Goal: Transaction & Acquisition: Purchase product/service

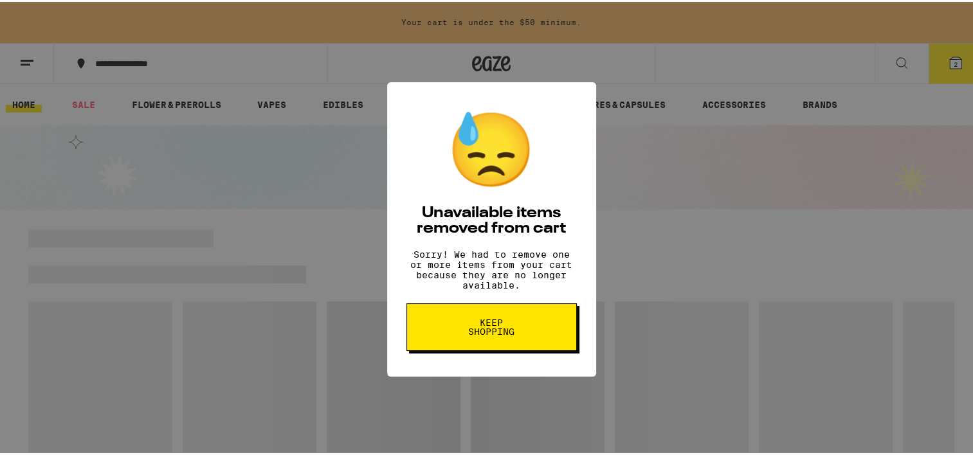
click at [495, 323] on button "Keep Shopping" at bounding box center [492, 326] width 170 height 48
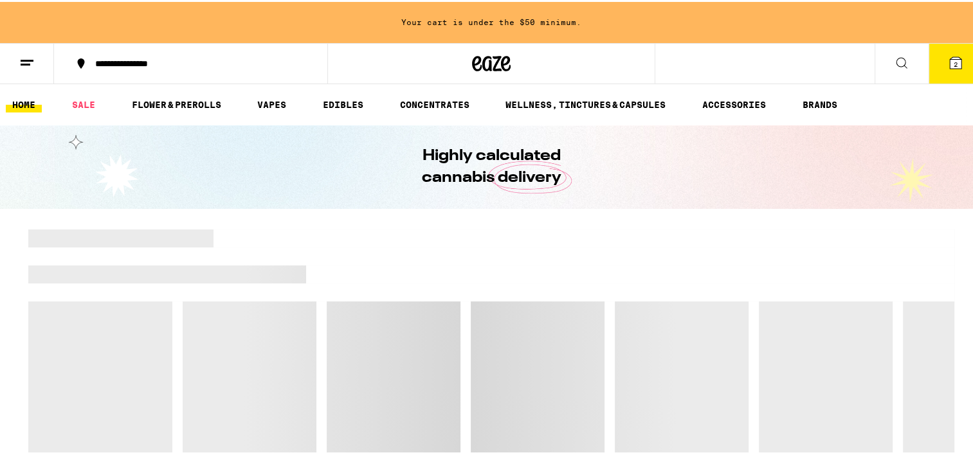
click at [942, 68] on button "2" at bounding box center [956, 62] width 54 height 40
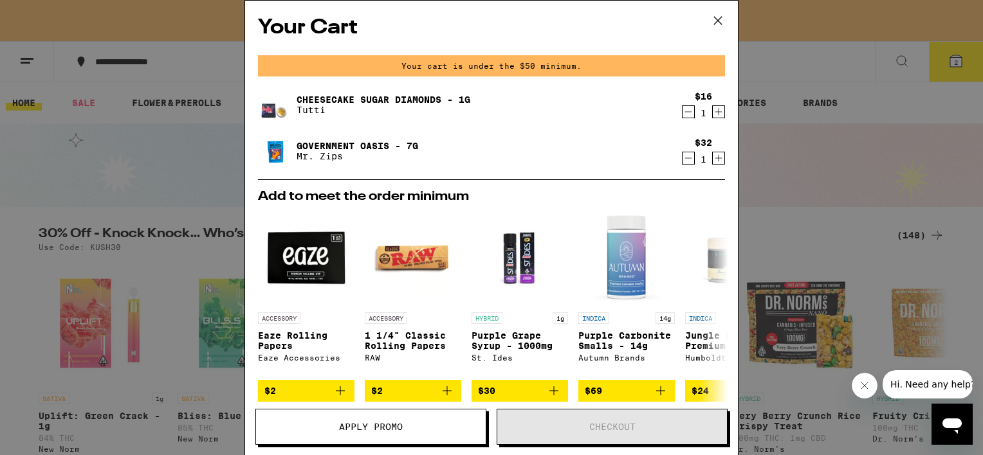
click at [683, 109] on icon "Decrement" at bounding box center [689, 111] width 12 height 15
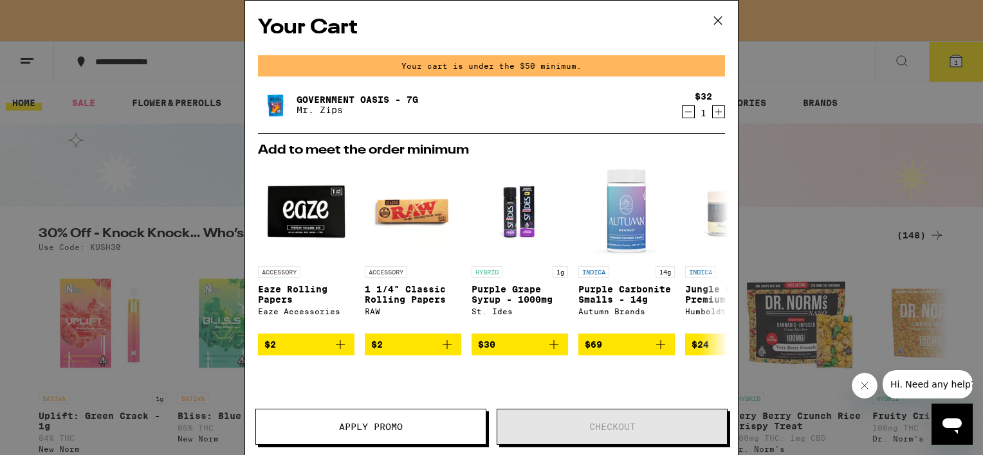
click at [677, 120] on div "Government Oasis - 7g Mr. Zips $32 1" at bounding box center [491, 105] width 467 height 36
click at [683, 113] on icon "Decrement" at bounding box center [689, 111] width 12 height 15
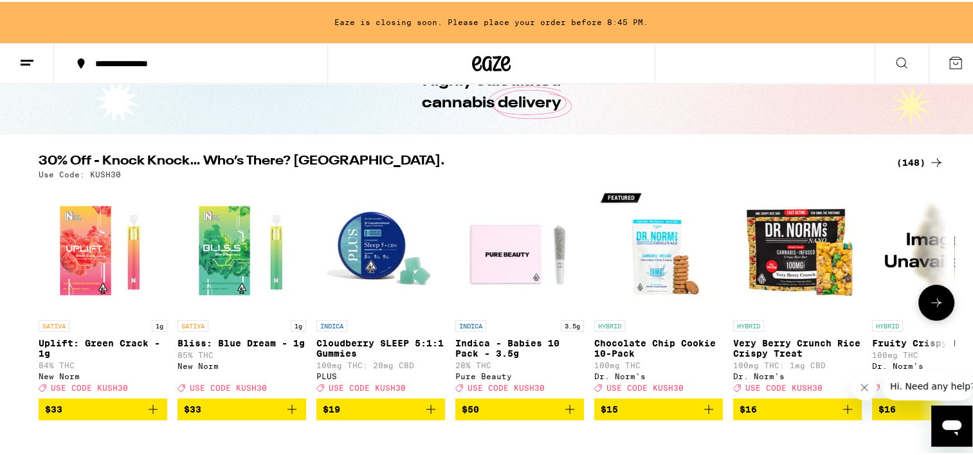
scroll to position [77, 0]
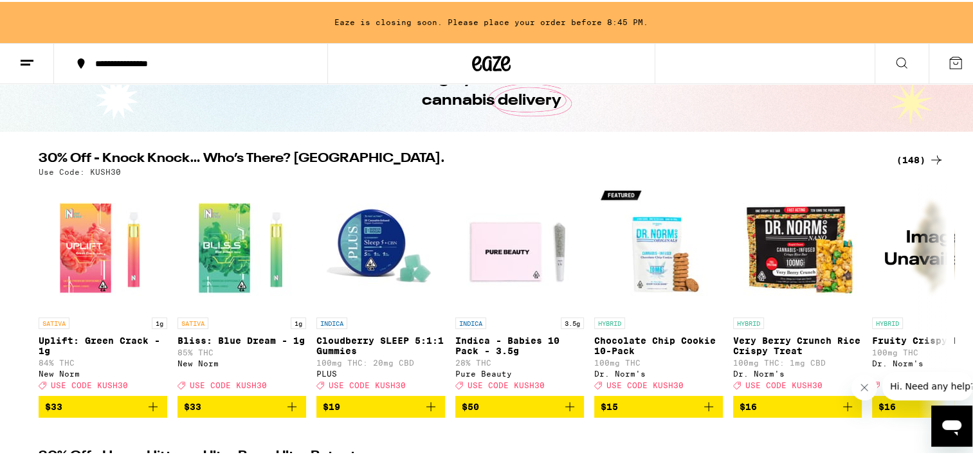
click at [907, 153] on div "(148)" at bounding box center [921, 158] width 48 height 15
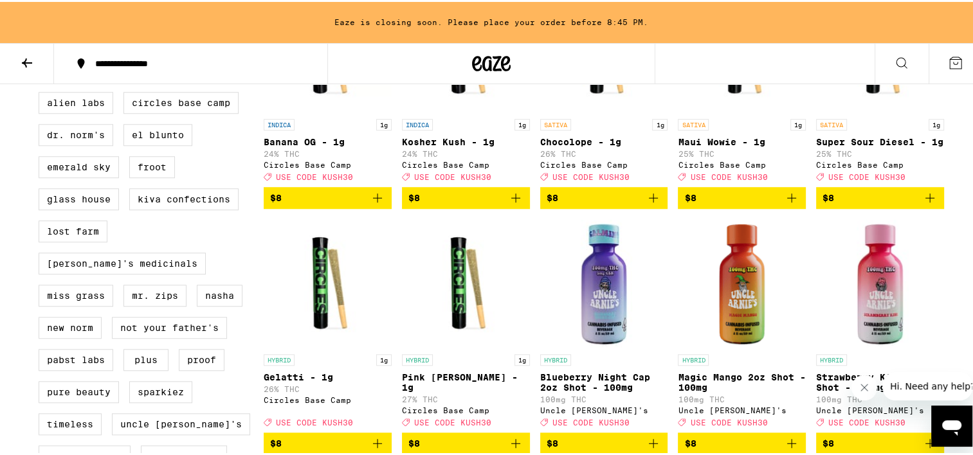
scroll to position [971, 0]
